Goal: Task Accomplishment & Management: Manage account settings

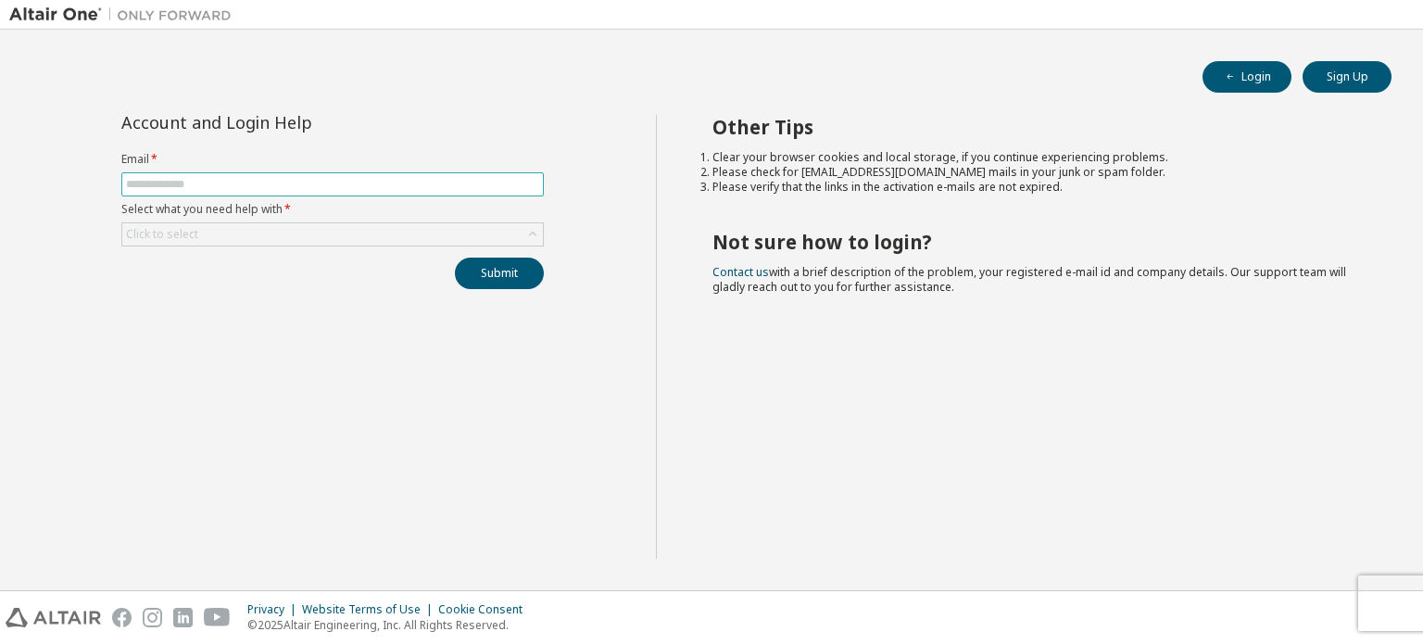
click at [268, 178] on input "text" at bounding box center [332, 184] width 413 height 15
click at [133, 184] on input "text" at bounding box center [332, 184] width 413 height 15
click at [455, 258] on button "Submit" at bounding box center [499, 273] width 89 height 31
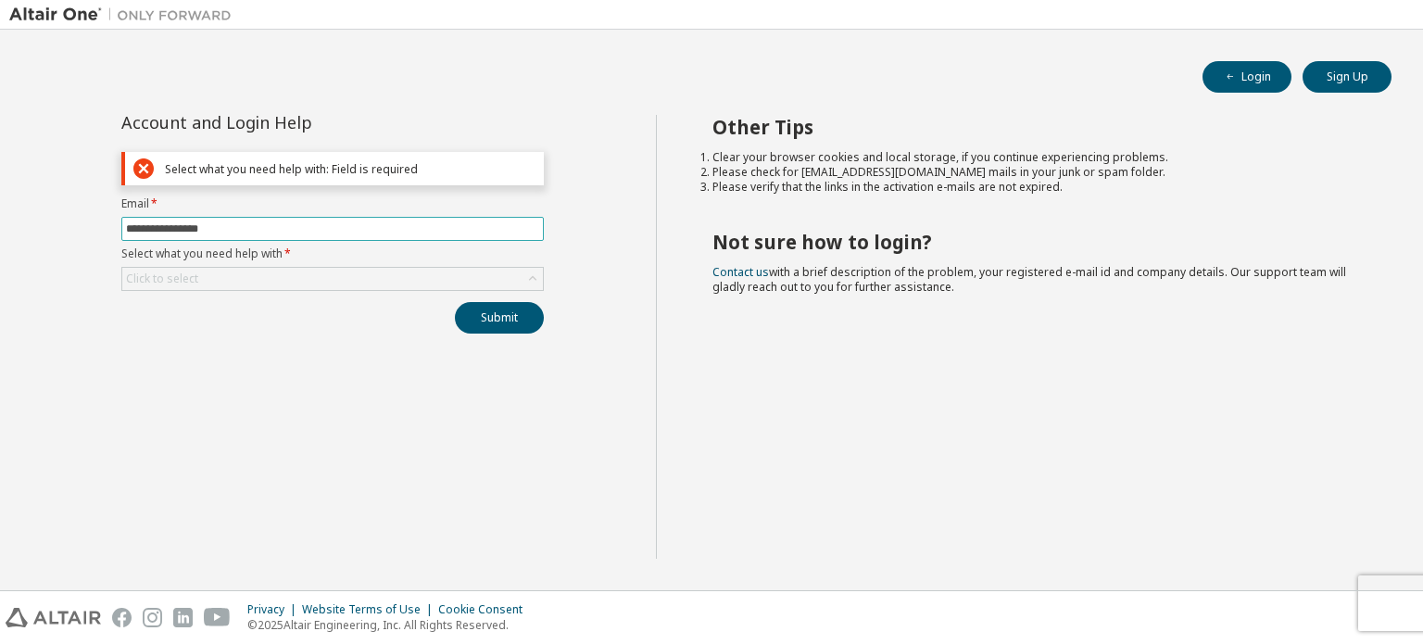
type input "**********"
click at [275, 261] on form "**********" at bounding box center [332, 243] width 422 height 94
click at [278, 281] on div "Click to select" at bounding box center [332, 279] width 421 height 22
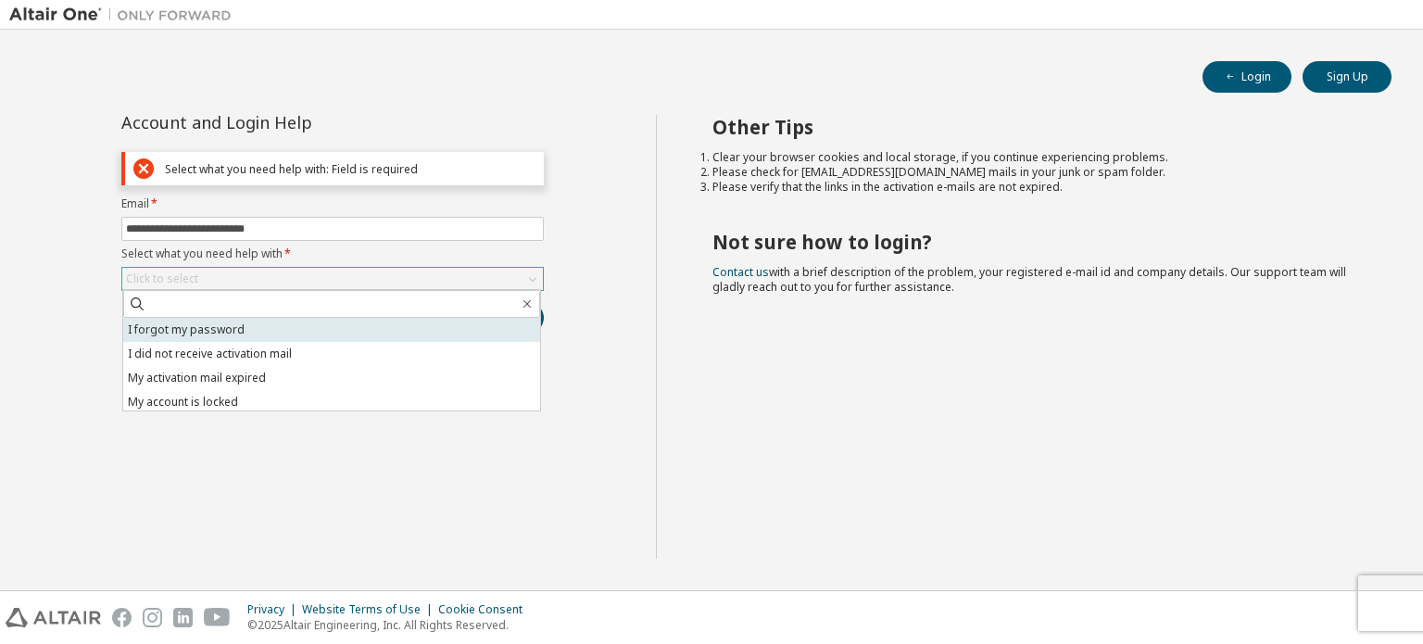
click at [274, 329] on li "I forgot my password" at bounding box center [331, 330] width 417 height 24
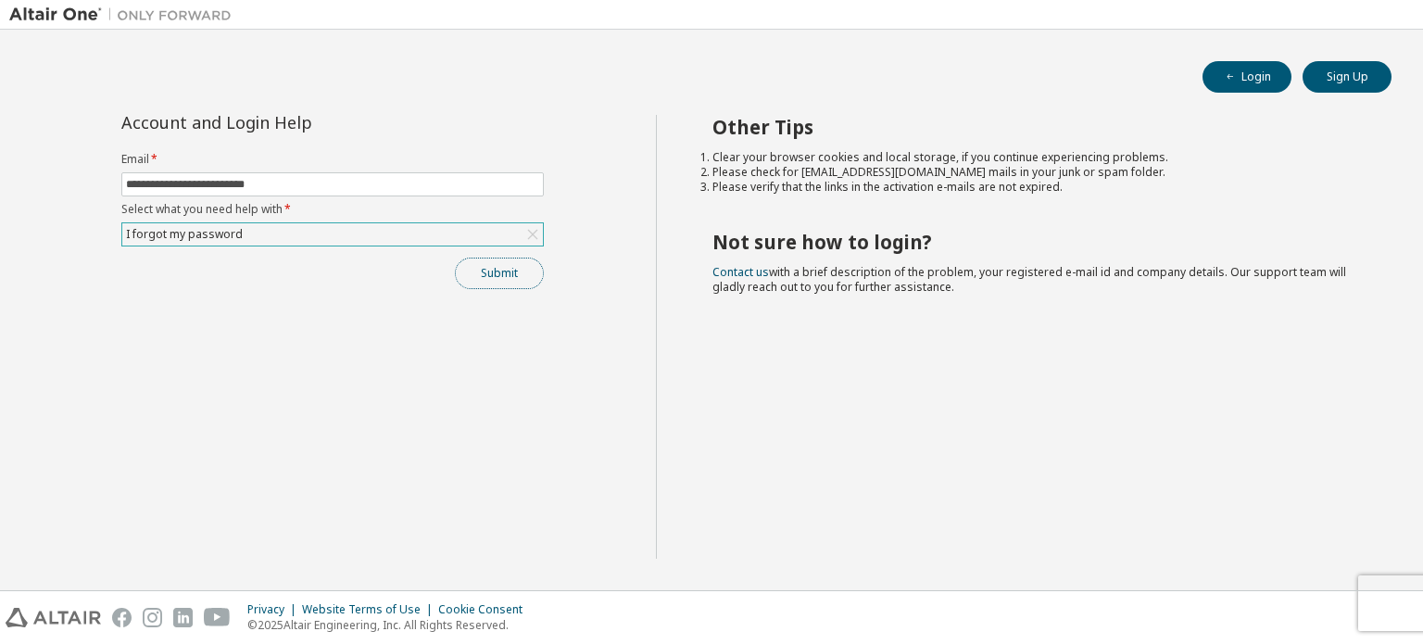
click at [499, 284] on button "Submit" at bounding box center [499, 273] width 89 height 31
click at [477, 269] on button "Submit" at bounding box center [499, 273] width 89 height 31
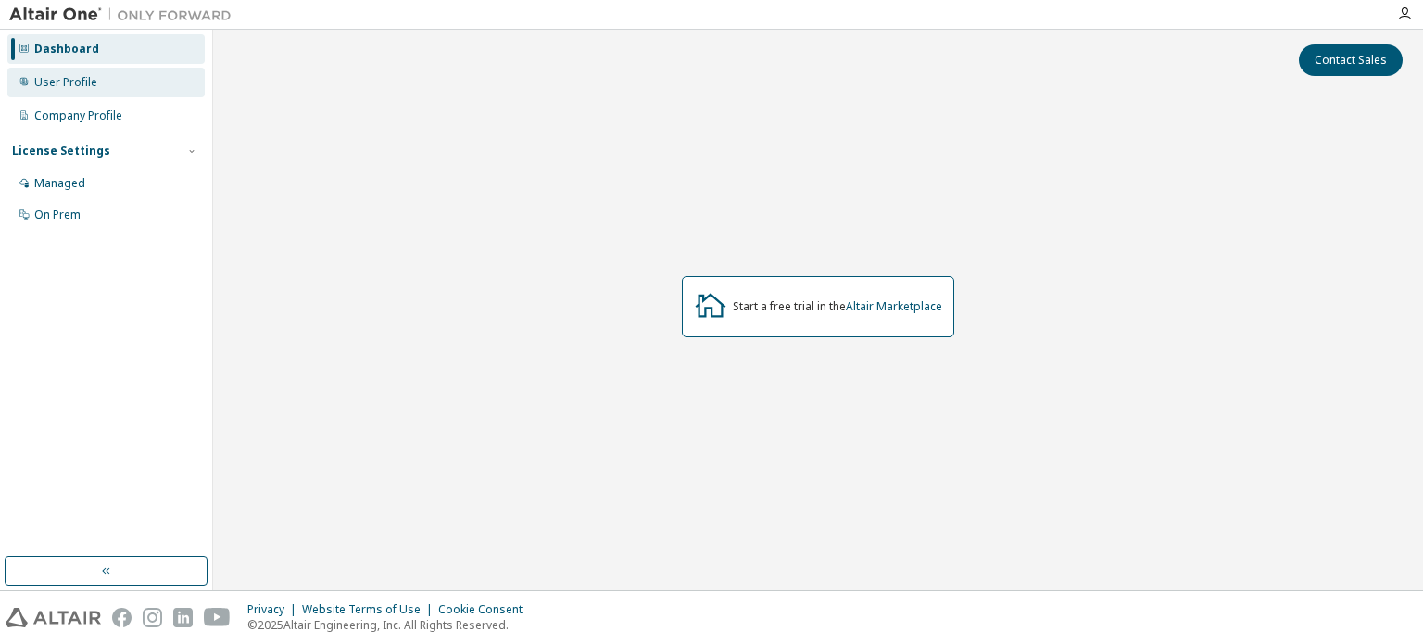
click at [81, 83] on div "User Profile" at bounding box center [65, 82] width 63 height 15
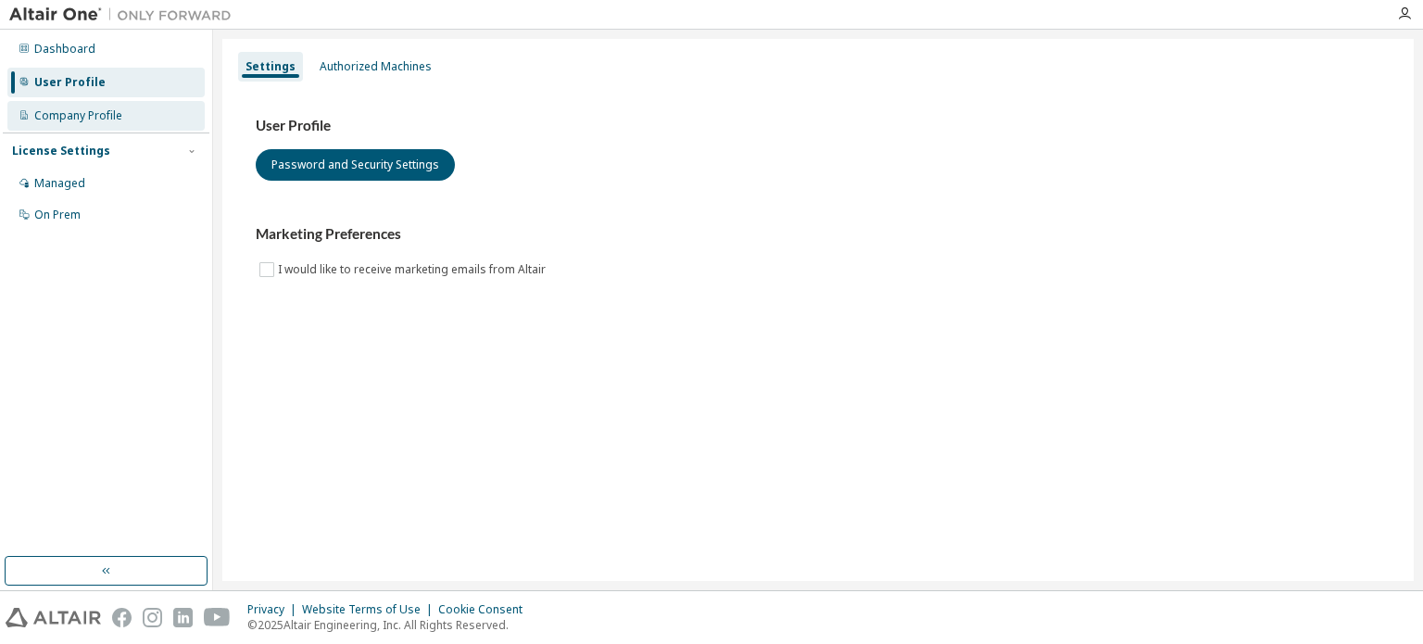
click at [84, 119] on div "Company Profile" at bounding box center [78, 115] width 88 height 15
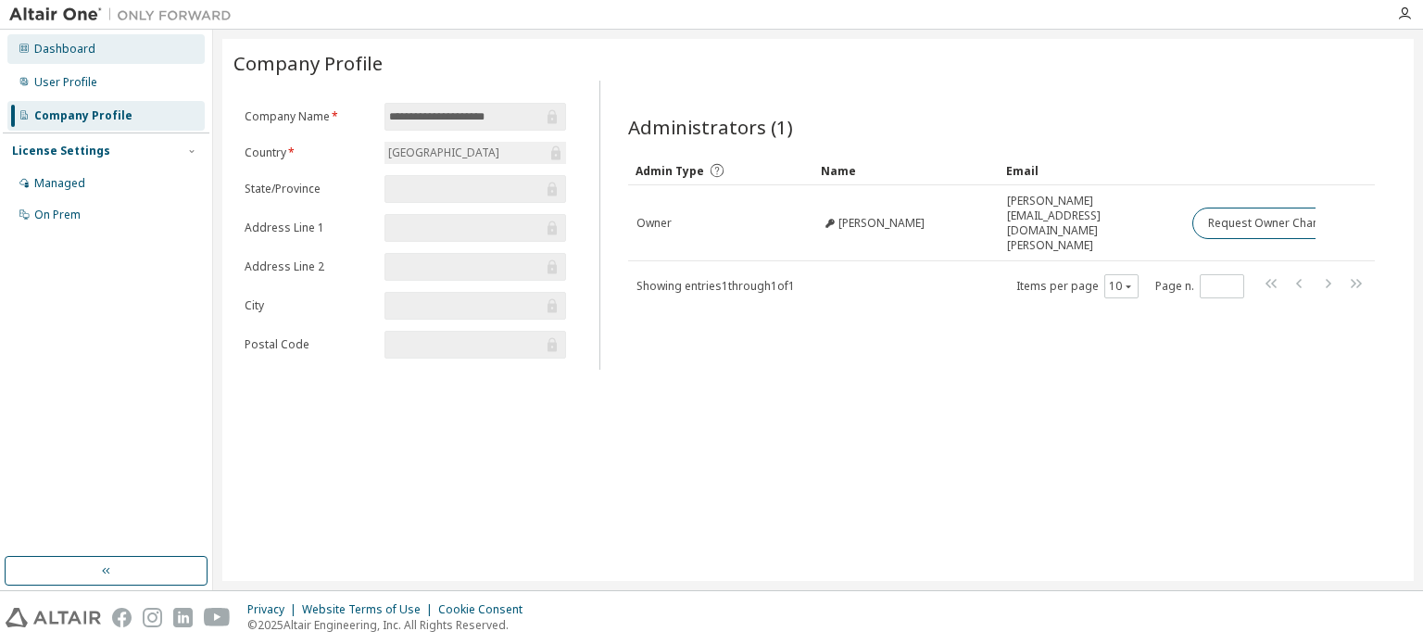
click at [94, 47] on div "Dashboard" at bounding box center [105, 49] width 197 height 30
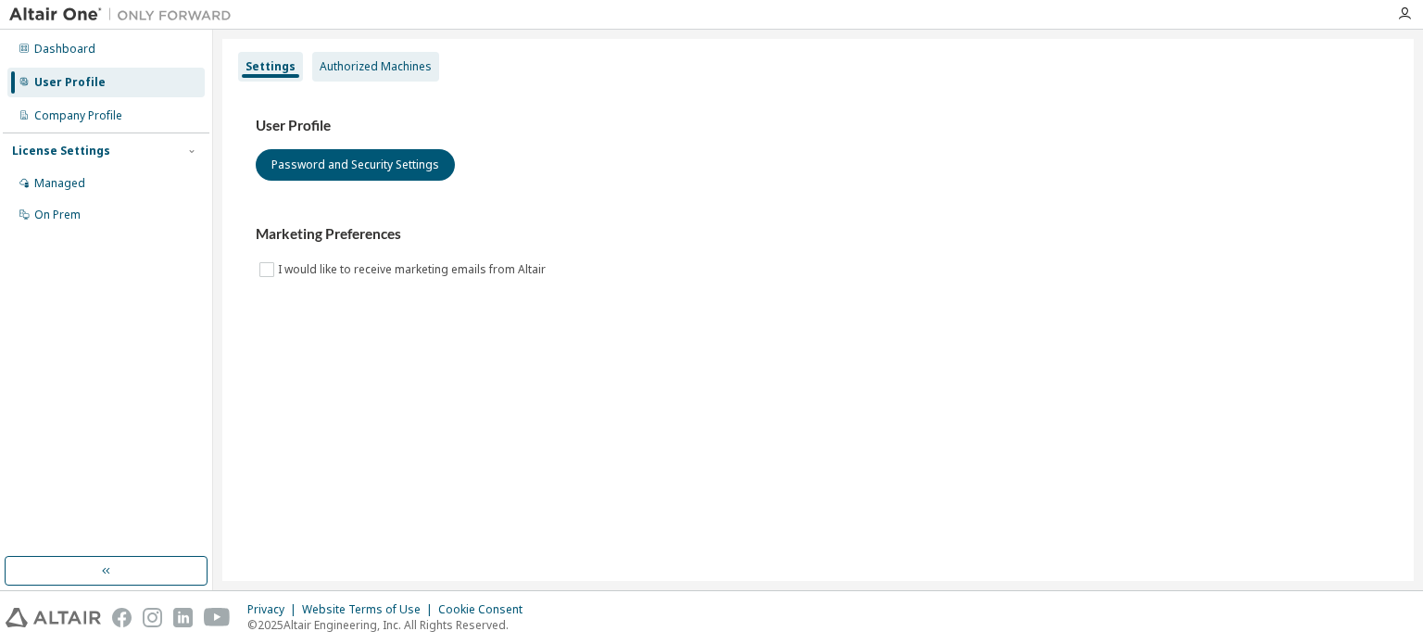
click at [321, 81] on div "Authorized Machines" at bounding box center [375, 67] width 127 height 30
